Goal: Information Seeking & Learning: Learn about a topic

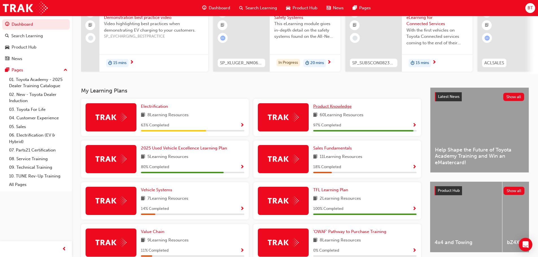
scroll to position [56, 0]
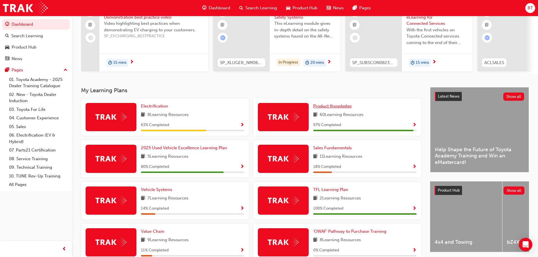
click at [342, 108] on span "Product Knowledge" at bounding box center [332, 106] width 38 height 5
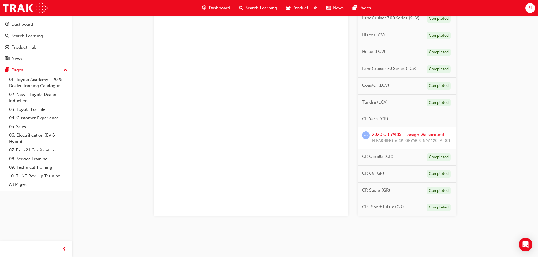
scroll to position [288, 0]
click at [423, 134] on link "2020 GR YARIS - Design Walkaround" at bounding box center [408, 134] width 72 height 5
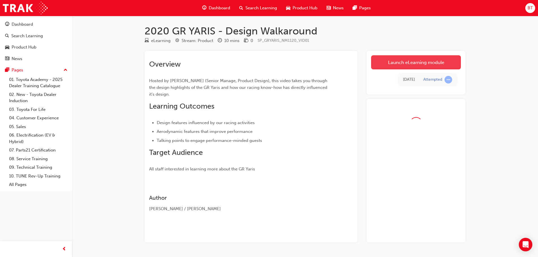
click at [399, 69] on link "Launch eLearning module" at bounding box center [416, 62] width 90 height 14
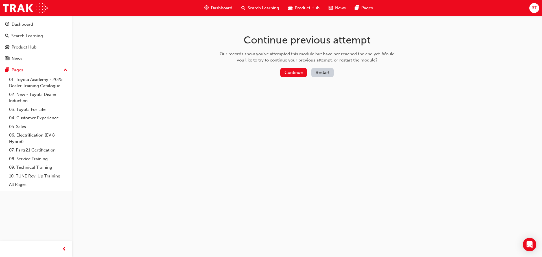
click at [315, 73] on button "Restart" at bounding box center [322, 72] width 22 height 9
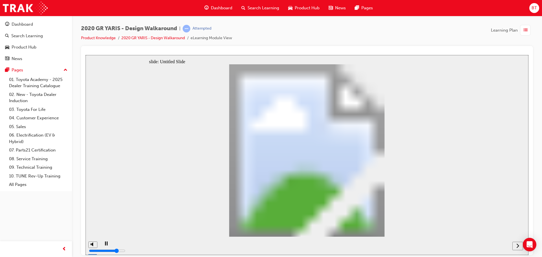
click at [516, 244] on div "next" at bounding box center [518, 246] width 6 height 6
click at [516, 247] on div "next" at bounding box center [518, 246] width 6 height 6
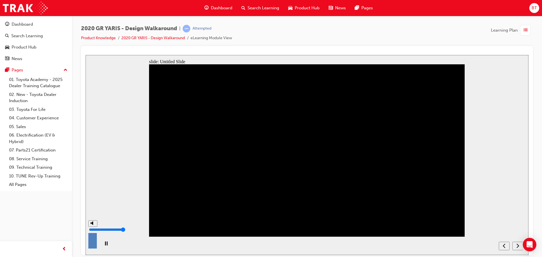
drag, startPoint x: 93, startPoint y: 228, endPoint x: 96, endPoint y: 216, distance: 11.6
type input "10"
click at [96, 227] on input "volume" at bounding box center [107, 229] width 36 height 5
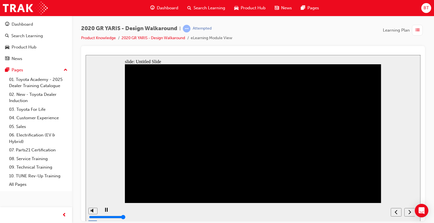
click at [106, 213] on div "play/pause" at bounding box center [106, 213] width 10 height 10
